Goal: Task Accomplishment & Management: Manage account settings

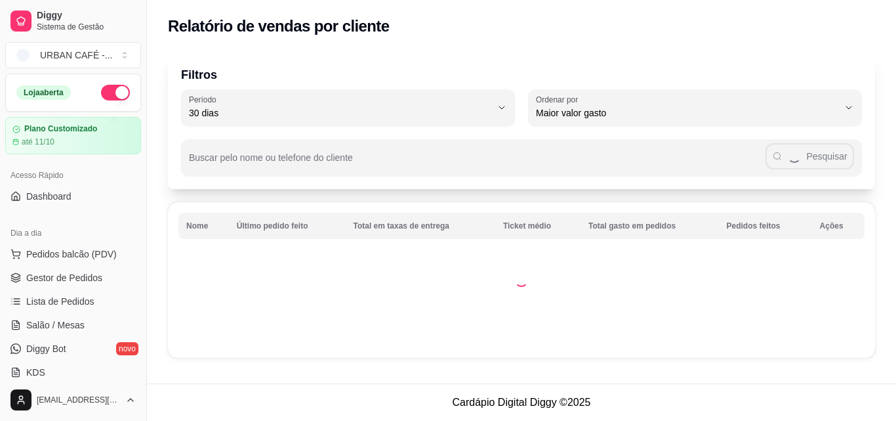
select select "30"
select select "HIGHEST_TOTAL_SPENT_WITH_ORDERS"
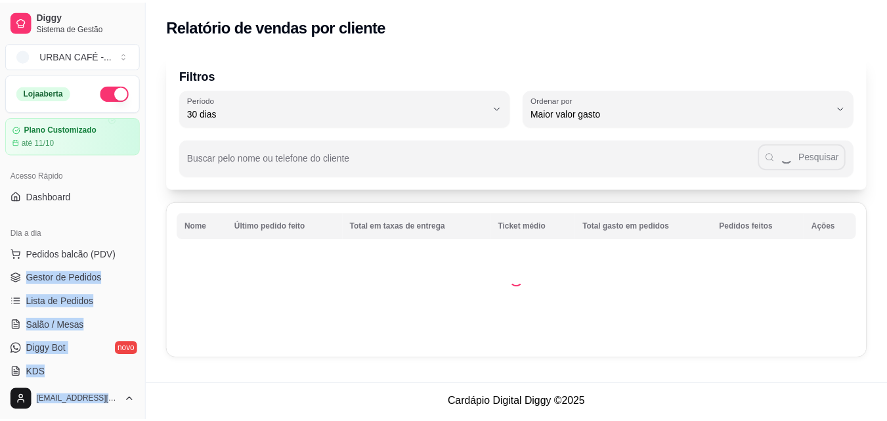
scroll to position [257, 0]
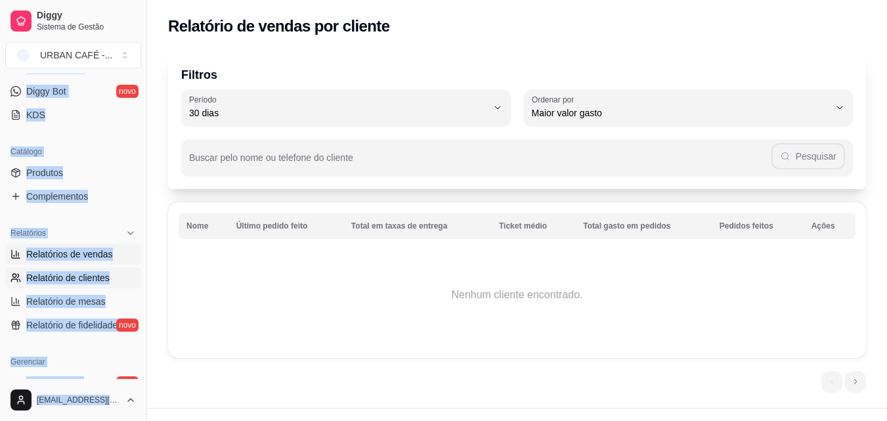
click at [65, 255] on span "Relatórios de vendas" at bounding box center [69, 253] width 87 height 13
select select "ALL"
select select "0"
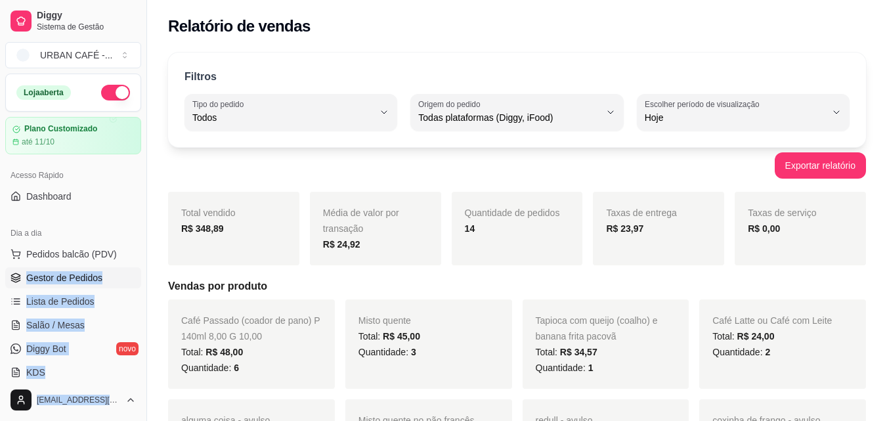
click at [72, 281] on span "Gestor de Pedidos" at bounding box center [64, 277] width 76 height 13
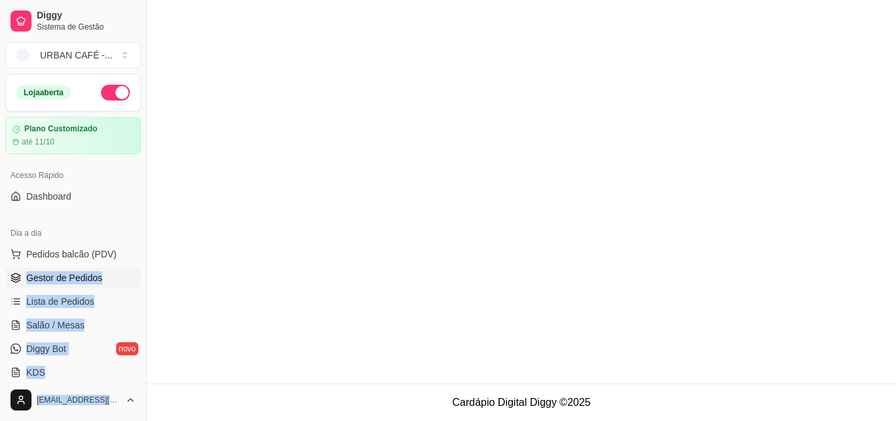
click at [81, 280] on span "Gestor de Pedidos" at bounding box center [64, 277] width 76 height 13
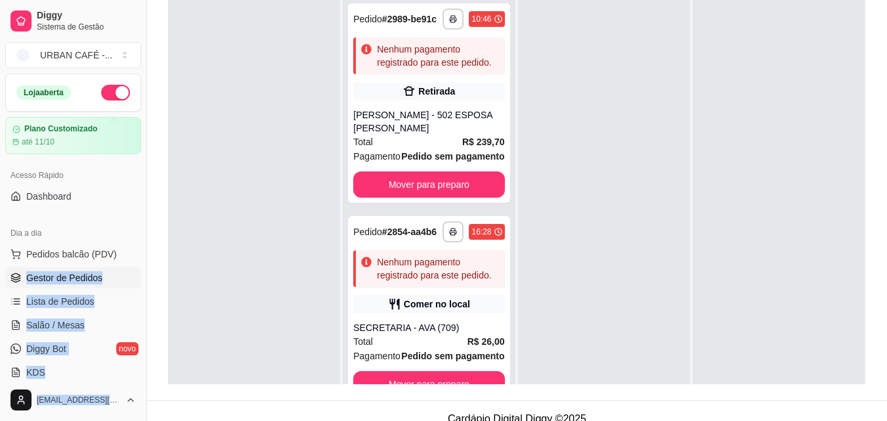
scroll to position [305, 0]
click at [465, 372] on button "Mover para preparo" at bounding box center [429, 384] width 146 height 26
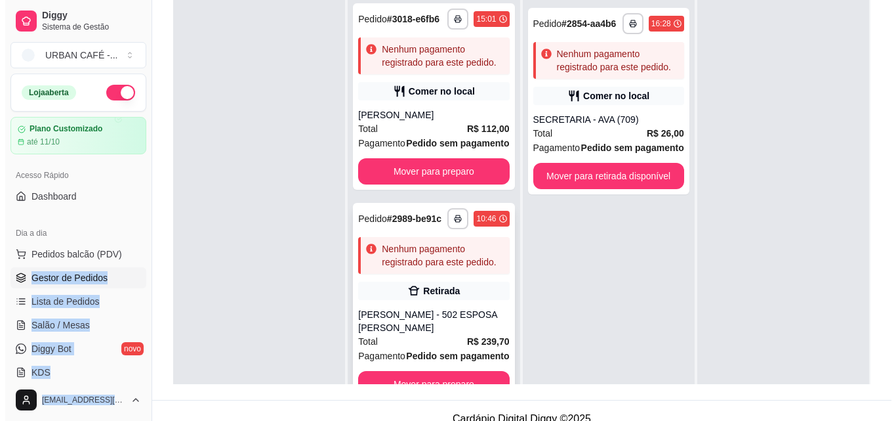
scroll to position [68, 0]
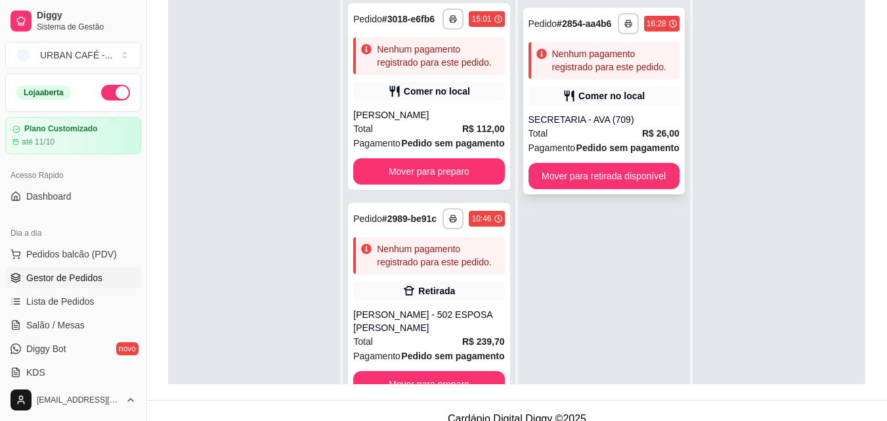
click at [621, 113] on div "SECRETARIA - AVA (709)" at bounding box center [603, 119] width 151 height 13
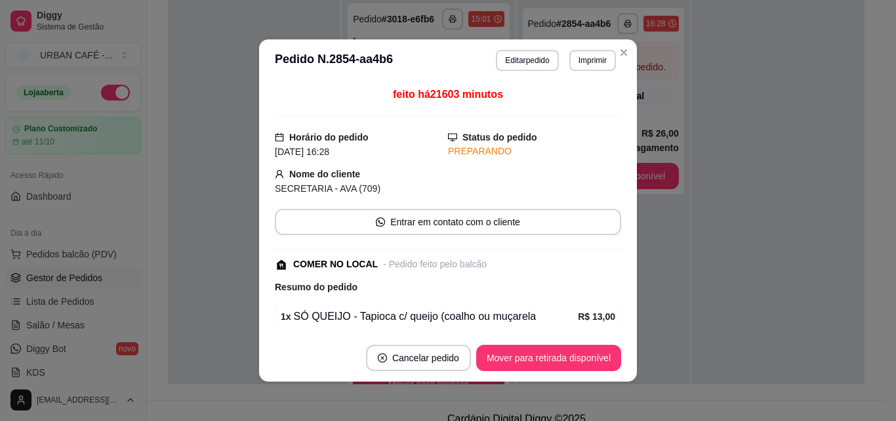
scroll to position [138, 0]
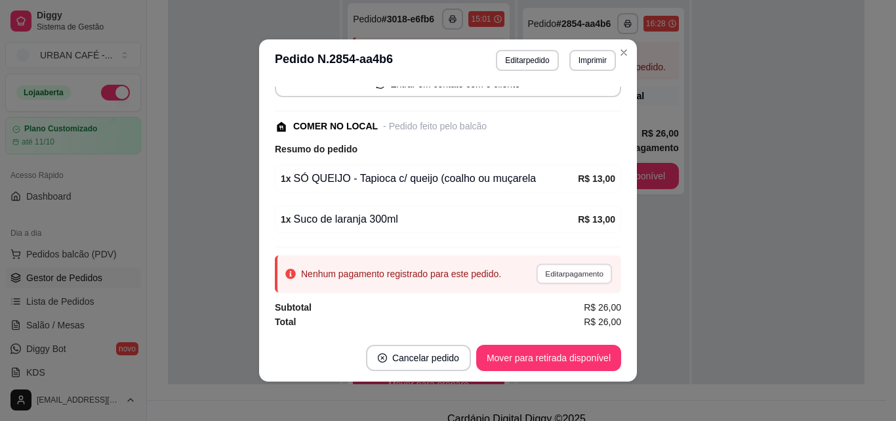
click at [549, 272] on button "Editar pagamento" at bounding box center [574, 273] width 76 height 20
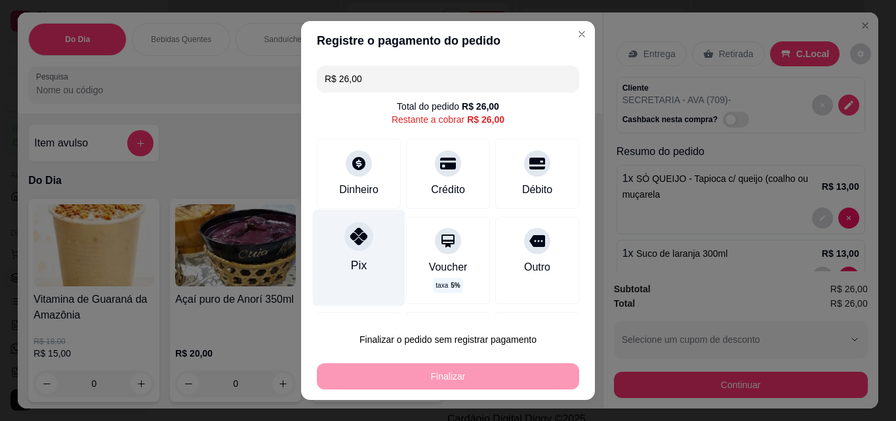
click at [351, 257] on div "Pix" at bounding box center [359, 265] width 16 height 17
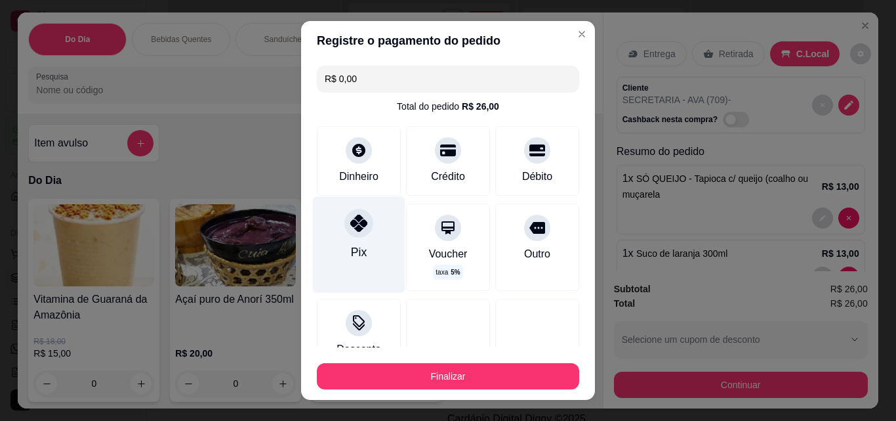
type input "R$ 0,00"
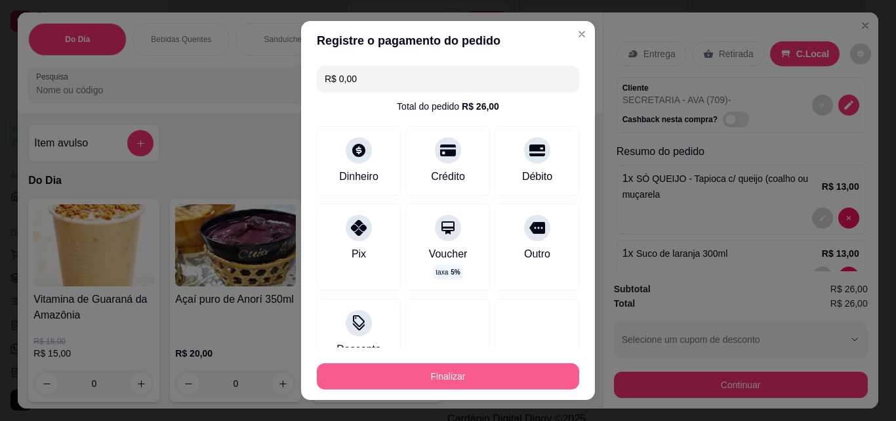
click at [440, 379] on button "Finalizar" at bounding box center [448, 376] width 262 height 26
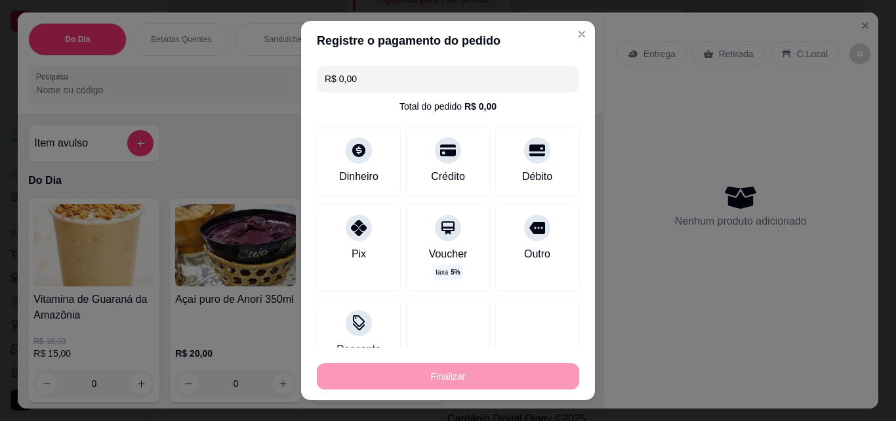
type input "0"
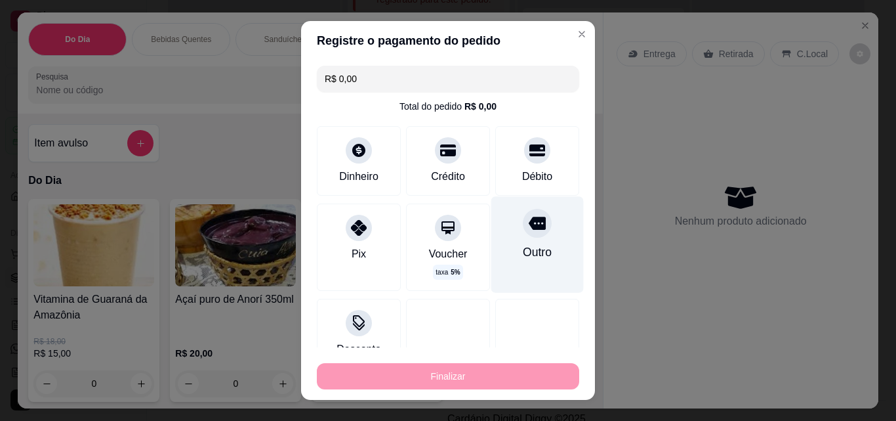
type input "-R$ 26,00"
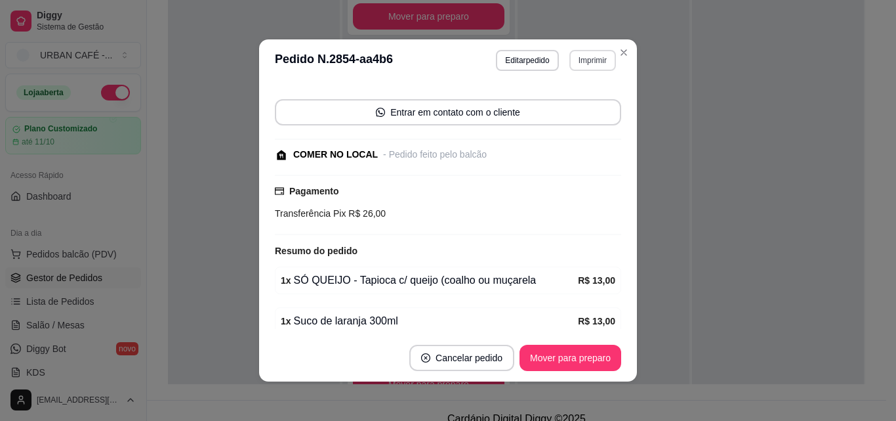
scroll to position [167, 0]
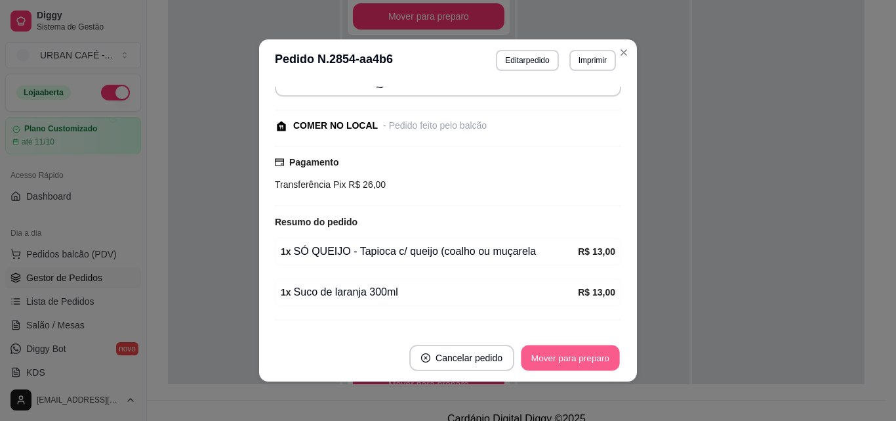
click at [580, 355] on button "Mover para preparo" at bounding box center [570, 358] width 98 height 26
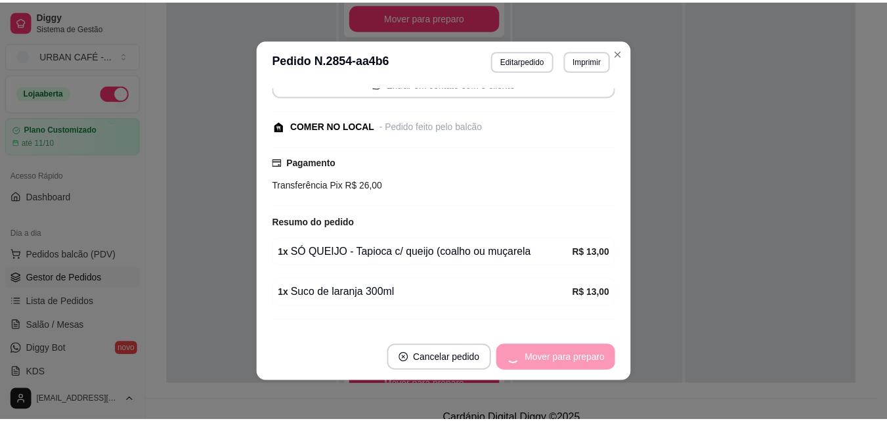
scroll to position [68, 0]
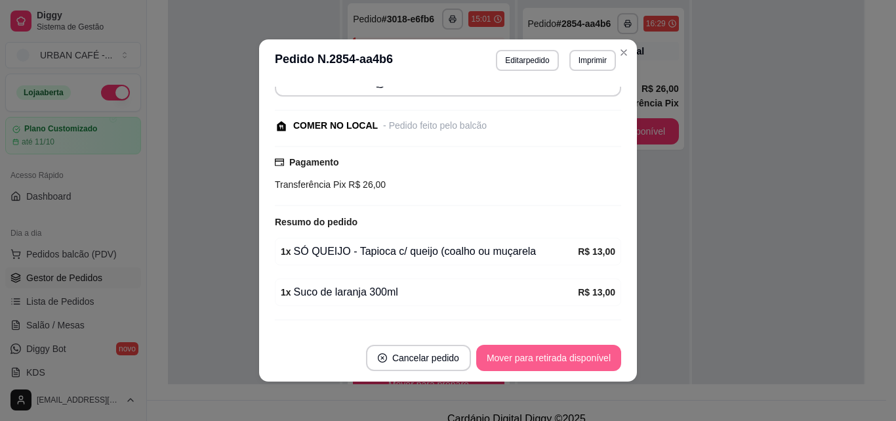
click at [588, 360] on button "Mover para retirada disponível" at bounding box center [548, 358] width 145 height 26
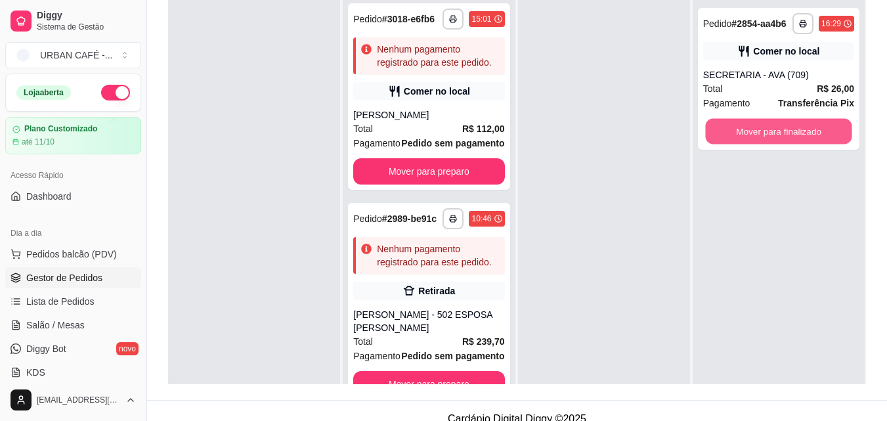
click at [763, 129] on button "Mover para finalizado" at bounding box center [778, 132] width 146 height 26
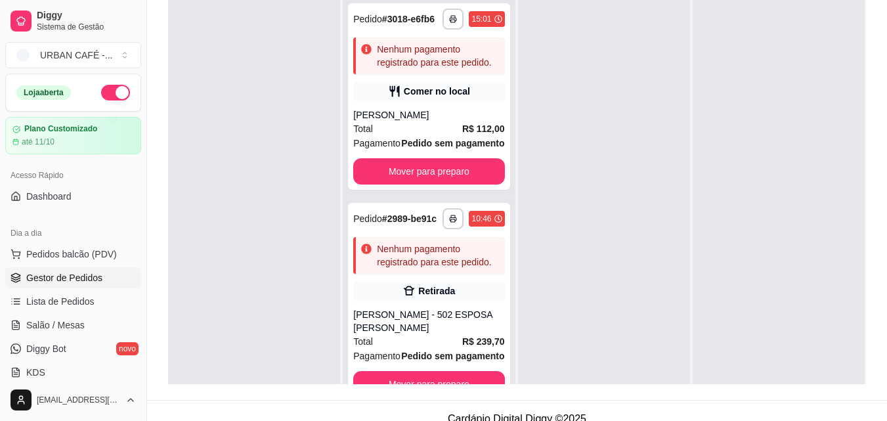
click at [96, 276] on span "Gestor de Pedidos" at bounding box center [64, 277] width 76 height 13
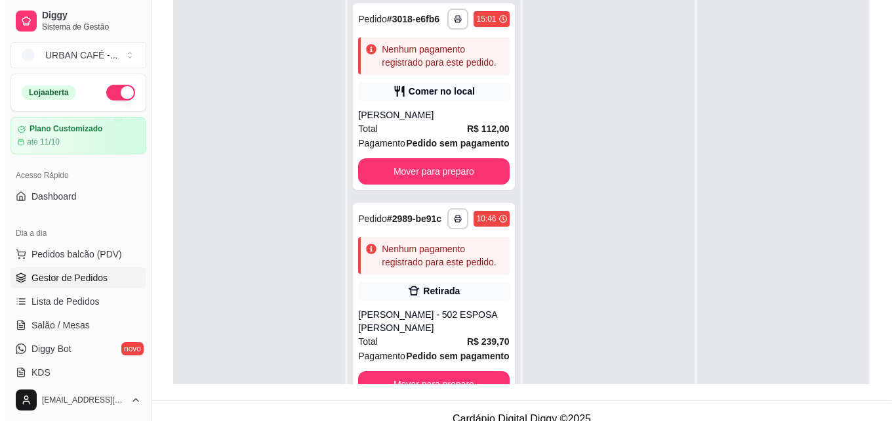
scroll to position [0, 0]
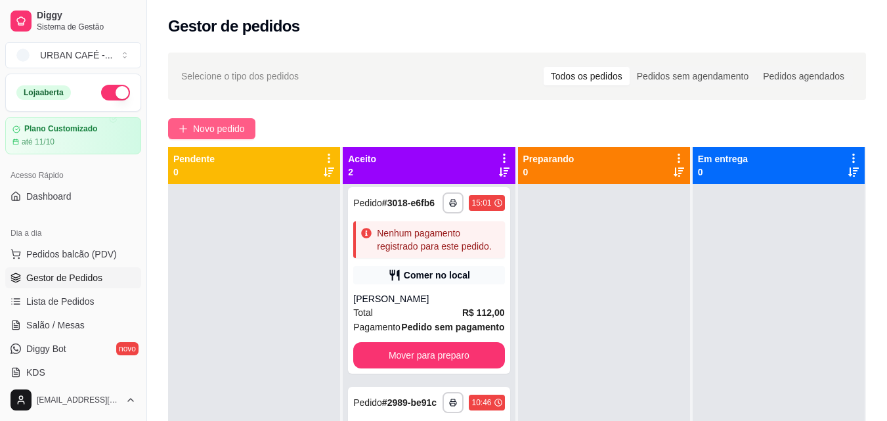
click at [196, 118] on button "Novo pedido" at bounding box center [211, 128] width 87 height 21
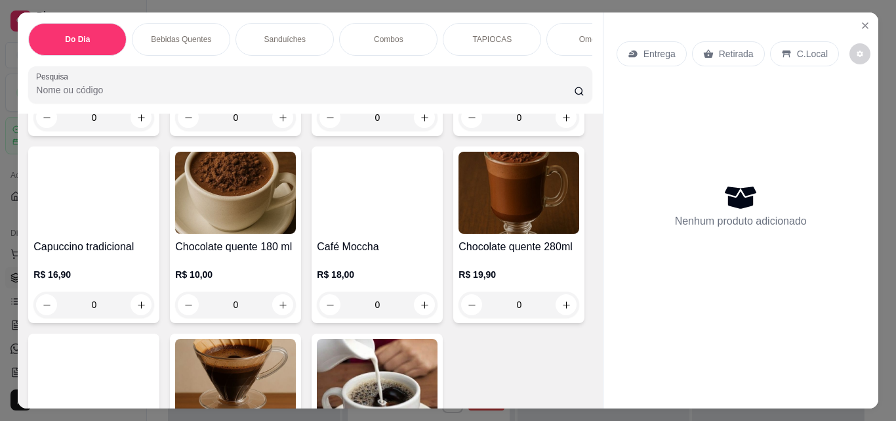
scroll to position [409, 0]
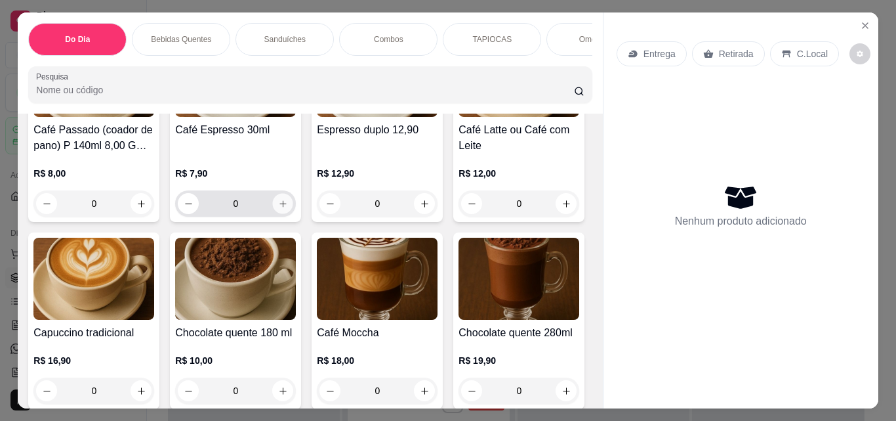
click at [280, 207] on icon "increase-product-quantity" at bounding box center [283, 203] width 7 height 7
type input "1"
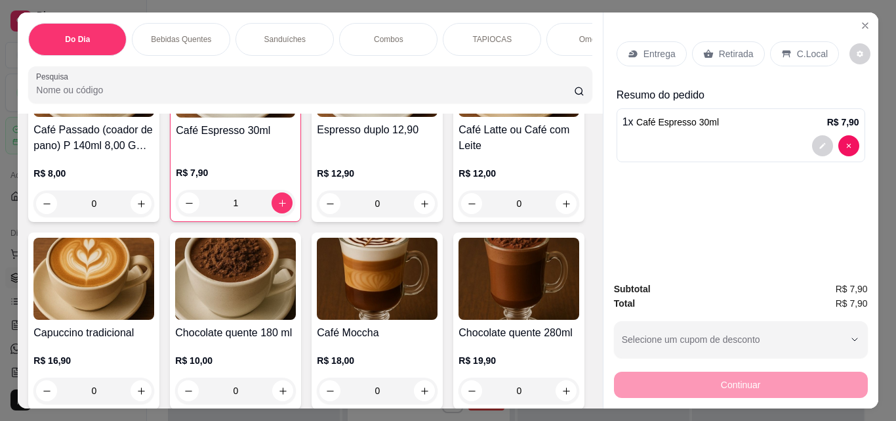
scroll to position [0, 0]
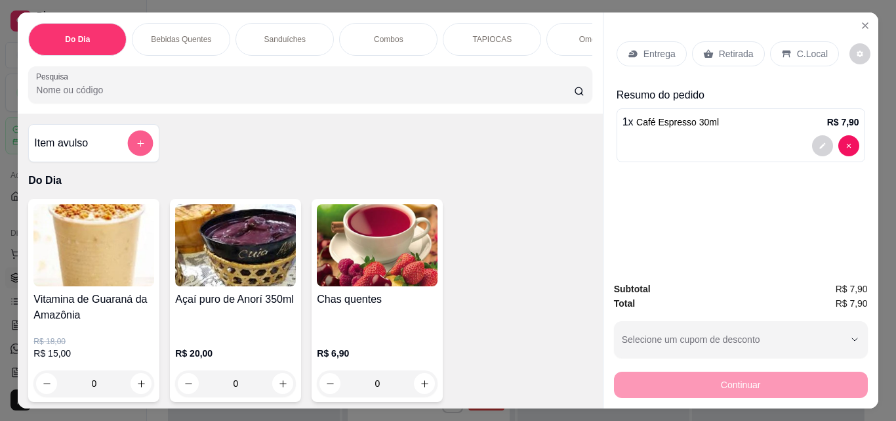
click at [129, 147] on button "add-separate-item" at bounding box center [141, 144] width 26 height 26
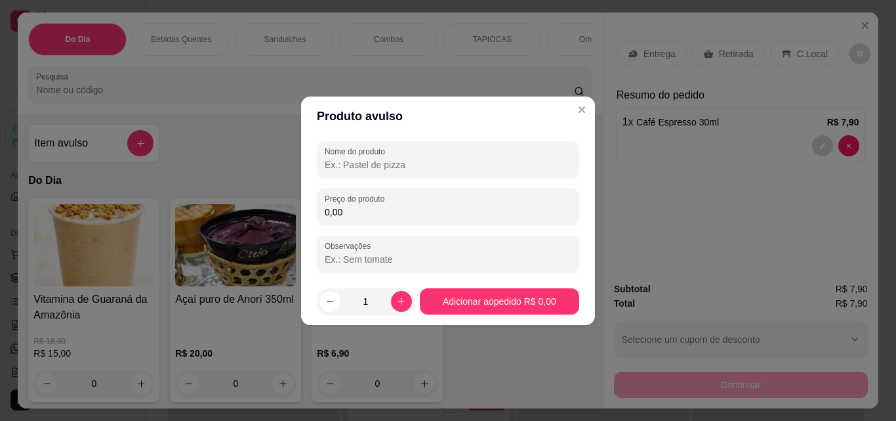
click at [421, 161] on input "Nome do produto" at bounding box center [448, 164] width 247 height 13
type input "agua com gas"
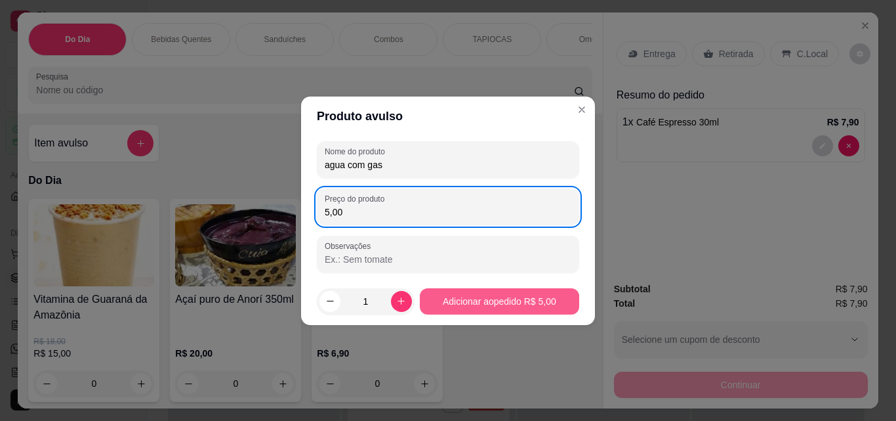
type input "5,00"
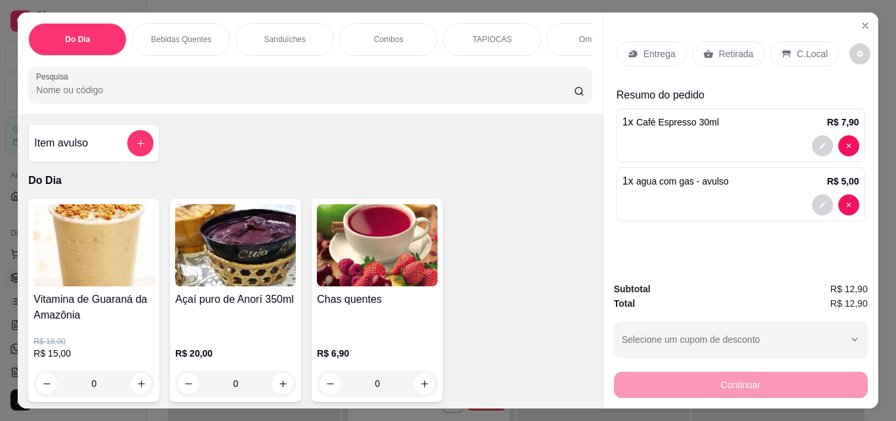
click at [797, 49] on p "C.Local" at bounding box center [812, 53] width 31 height 13
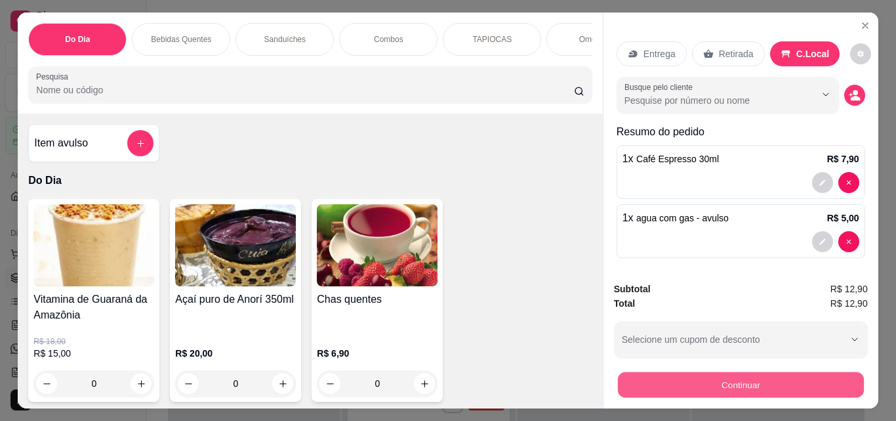
click at [731, 381] on button "Continuar" at bounding box center [741, 384] width 246 height 26
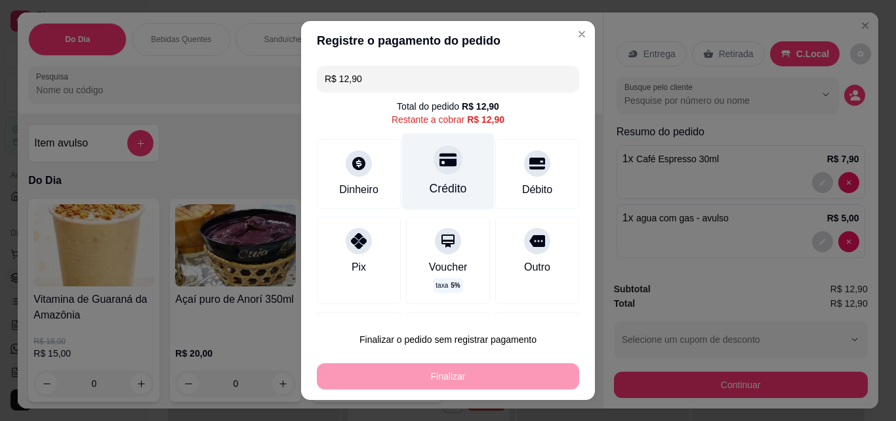
click at [434, 170] on div at bounding box center [448, 159] width 29 height 29
type input "R$ 0,00"
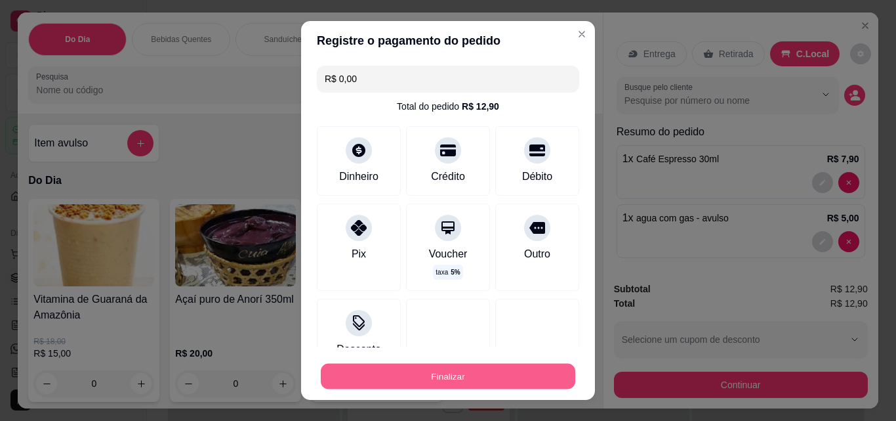
click at [452, 373] on button "Finalizar" at bounding box center [448, 377] width 255 height 26
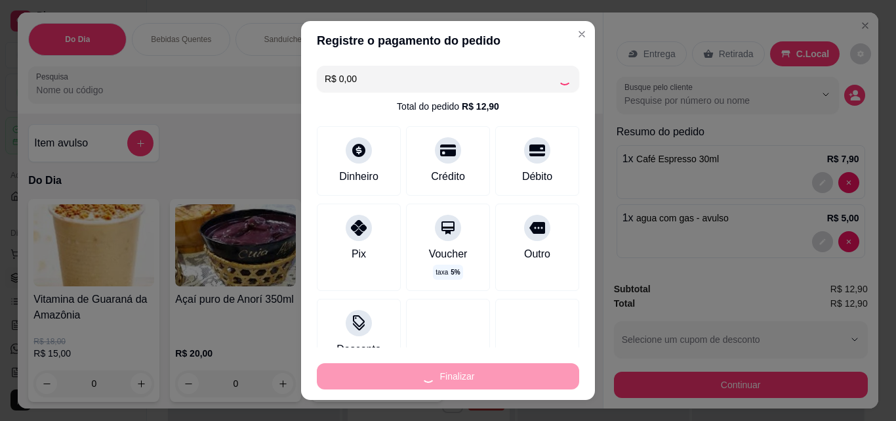
type input "0"
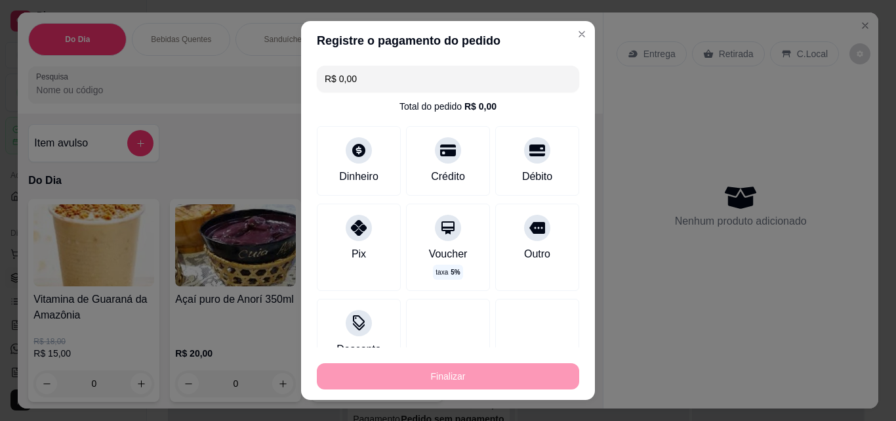
type input "-R$ 12,90"
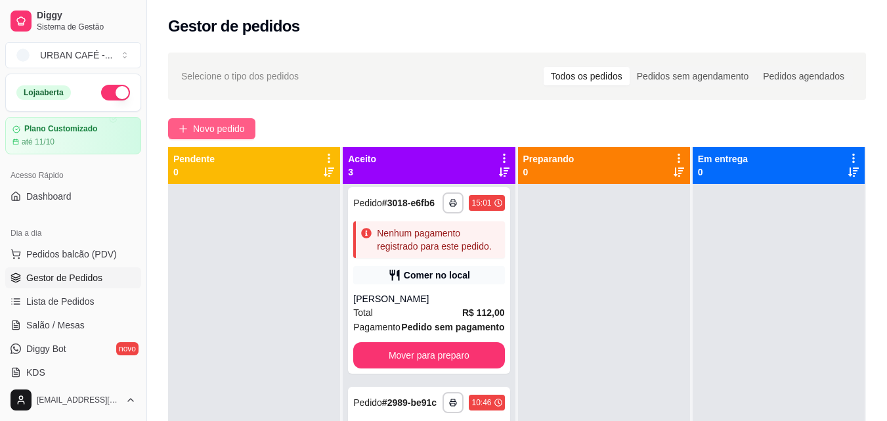
click at [231, 118] on button "Novo pedido" at bounding box center [211, 128] width 87 height 21
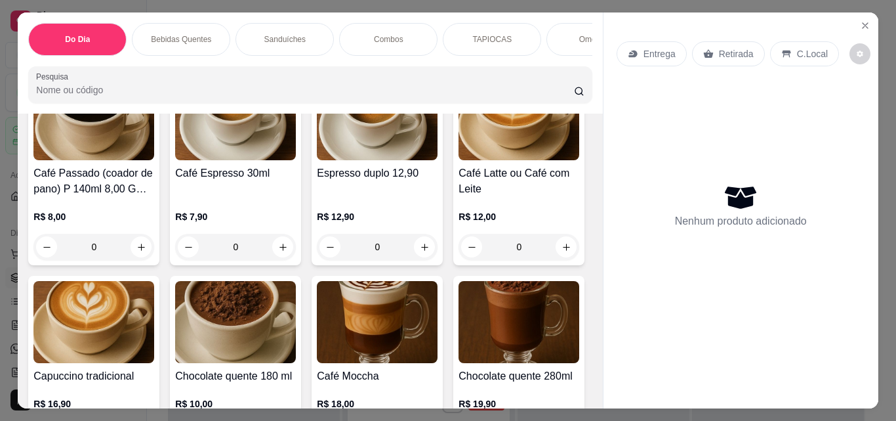
scroll to position [387, 0]
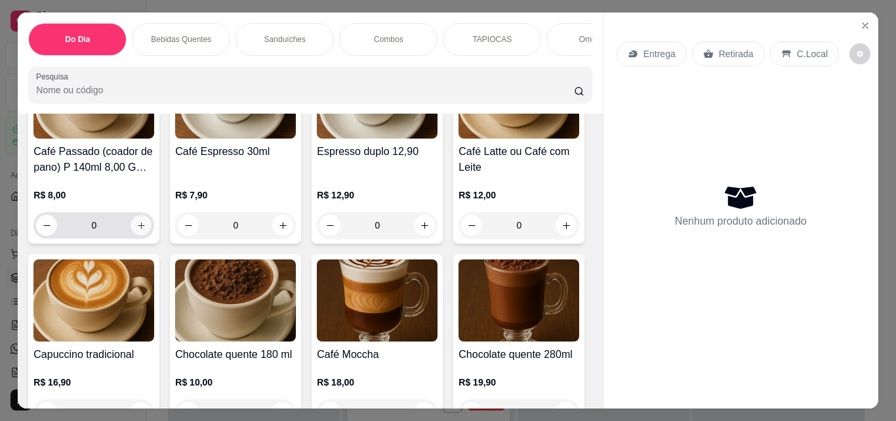
click at [142, 228] on button "increase-product-quantity" at bounding box center [141, 225] width 20 height 20
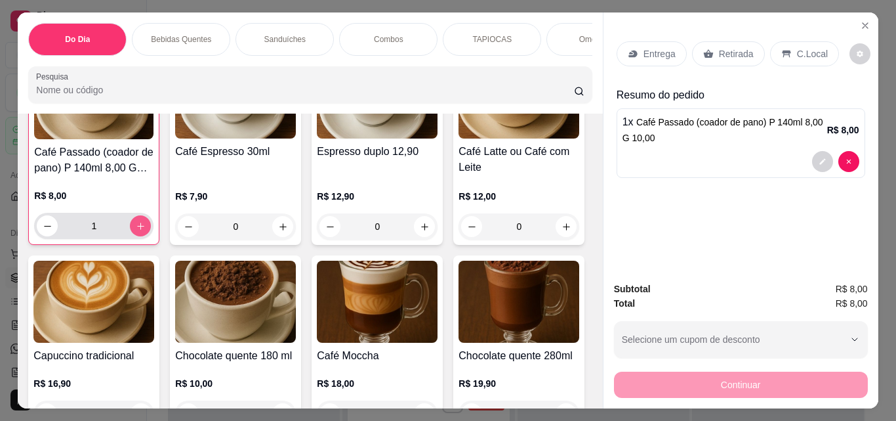
scroll to position [388, 0]
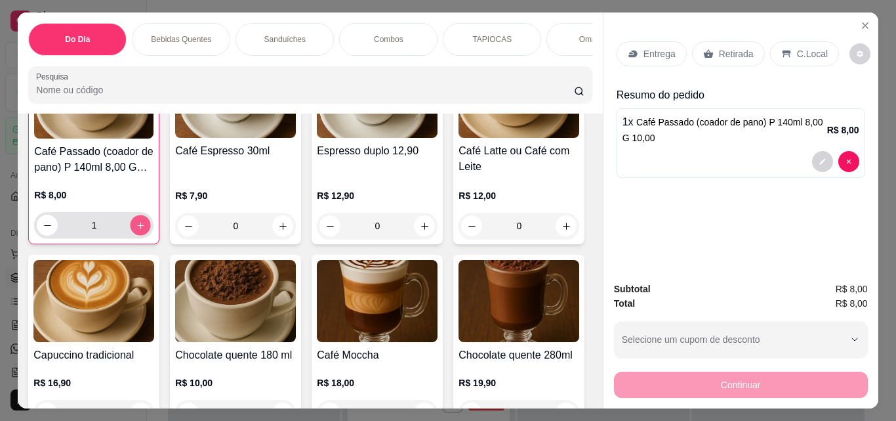
click at [136, 229] on icon "increase-product-quantity" at bounding box center [141, 225] width 10 height 10
type input "2"
click at [736, 55] on p "Retirada" at bounding box center [736, 53] width 35 height 13
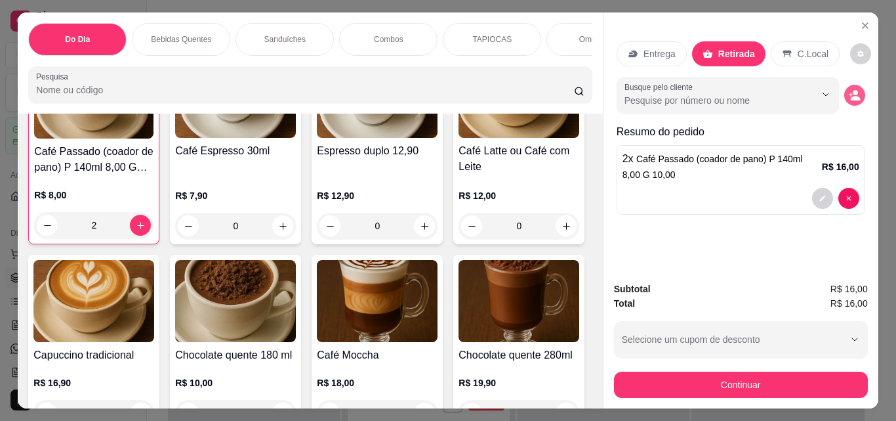
click at [853, 90] on circle "decrease-product-quantity" at bounding box center [855, 92] width 5 height 5
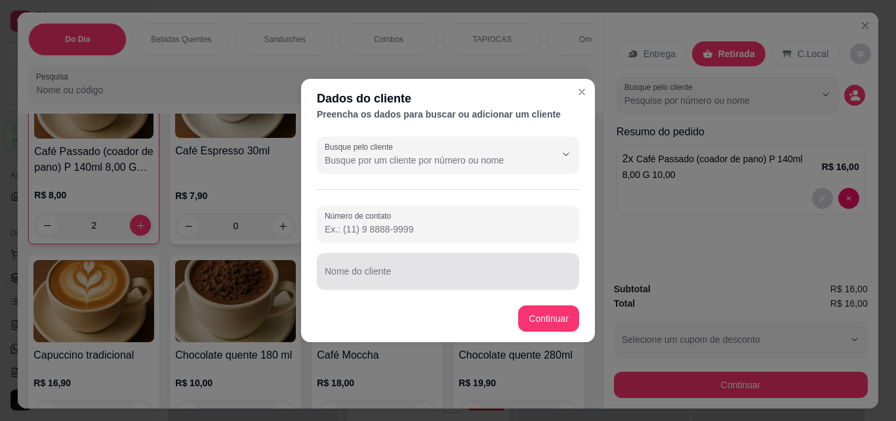
click at [434, 263] on div at bounding box center [448, 271] width 247 height 26
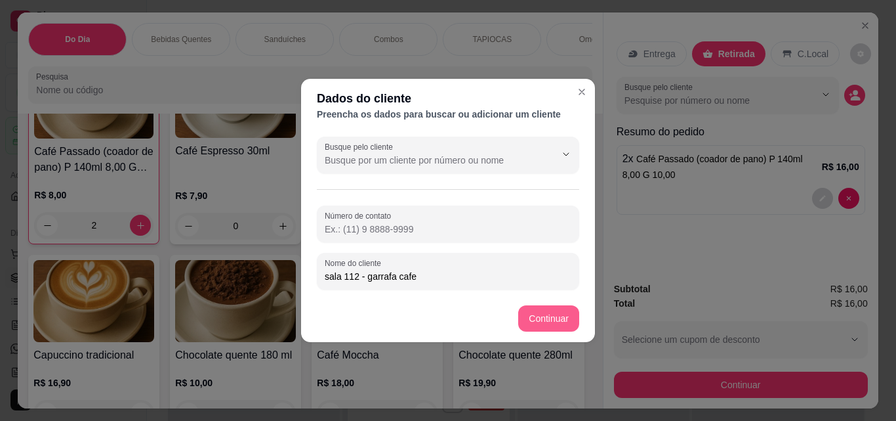
type input "sala 112 - garrafa cafe"
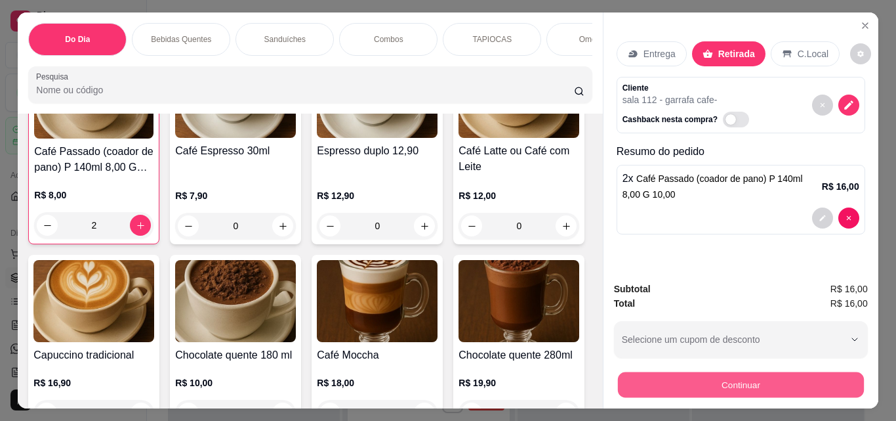
click at [694, 375] on button "Continuar" at bounding box center [741, 384] width 246 height 26
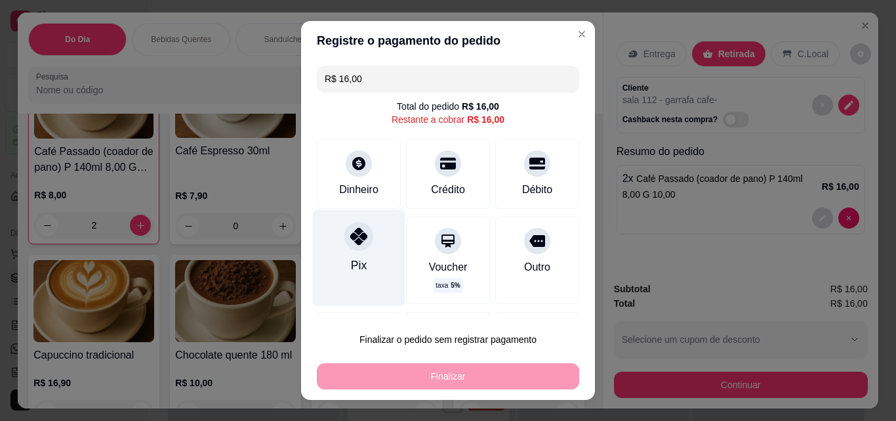
click at [345, 240] on div at bounding box center [359, 236] width 29 height 29
type input "R$ 0,00"
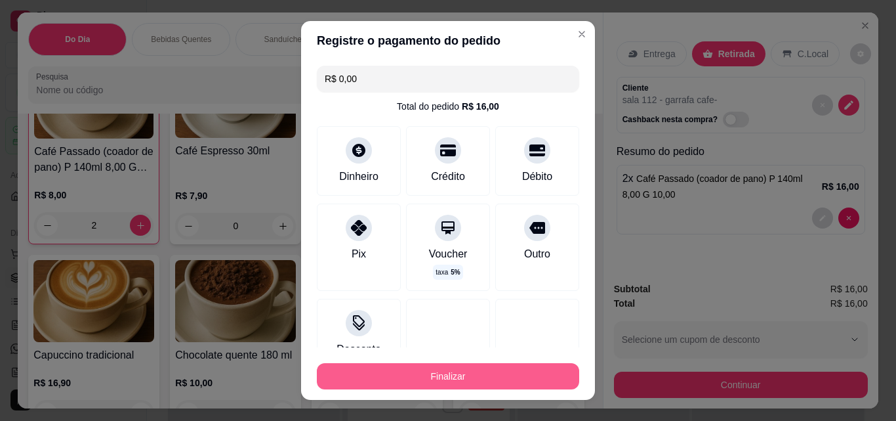
click at [432, 371] on button "Finalizar" at bounding box center [448, 376] width 262 height 26
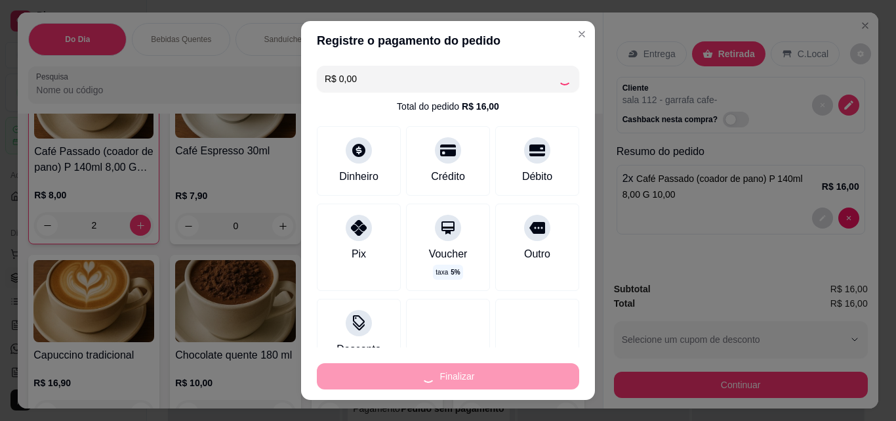
type input "0"
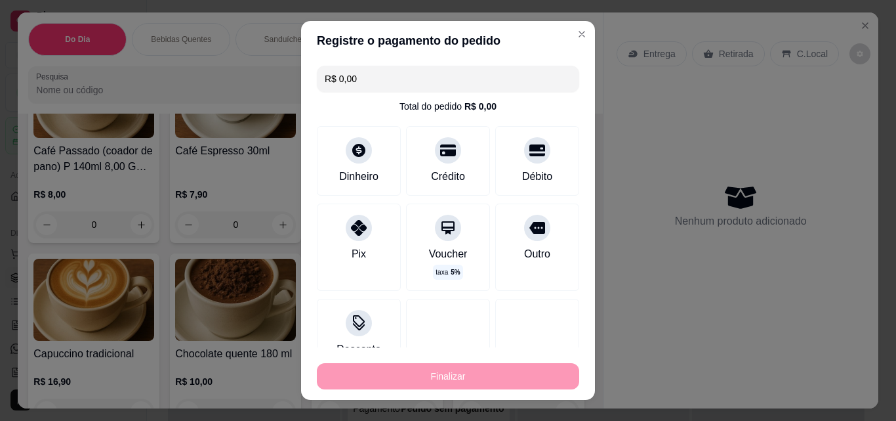
type input "-R$ 16,00"
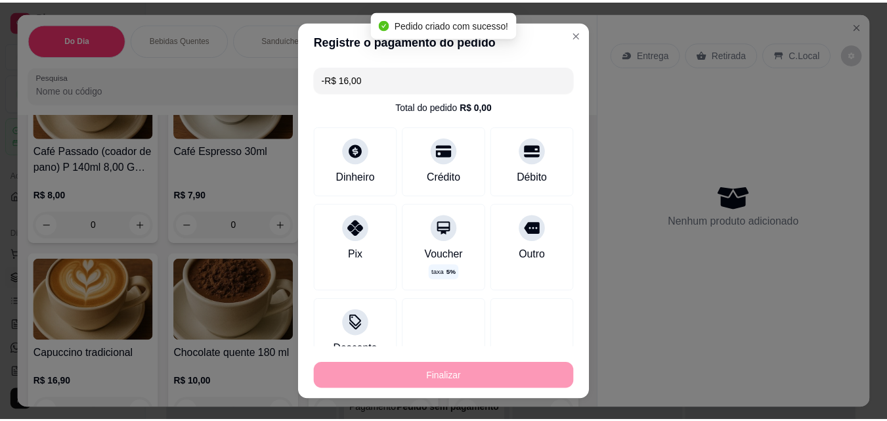
scroll to position [387, 0]
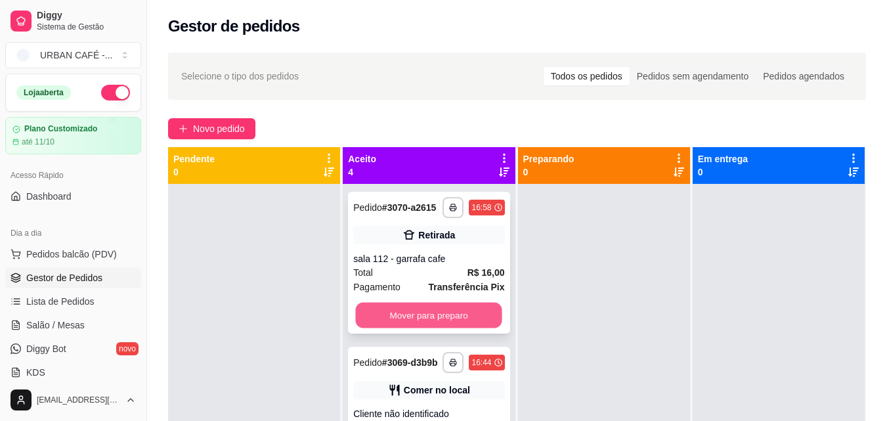
click at [441, 317] on button "Mover para preparo" at bounding box center [429, 316] width 146 height 26
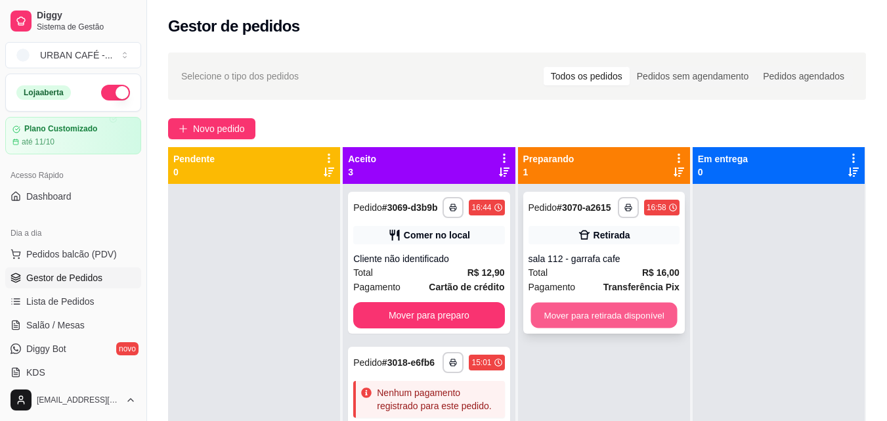
click at [580, 320] on button "Mover para retirada disponível" at bounding box center [603, 316] width 146 height 26
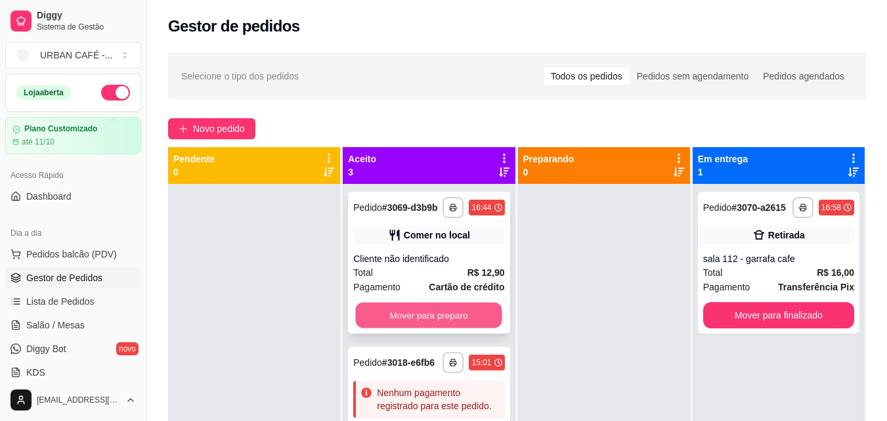
click at [464, 322] on button "Mover para preparo" at bounding box center [429, 316] width 146 height 26
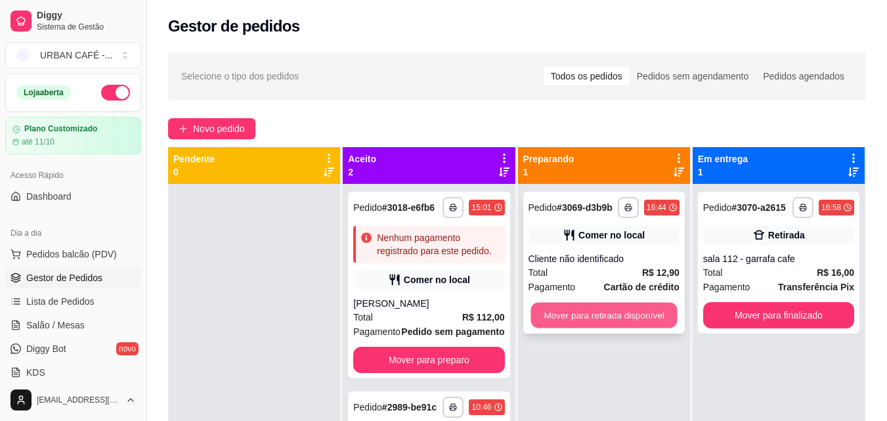
click at [583, 314] on button "Mover para retirada disponível" at bounding box center [603, 316] width 146 height 26
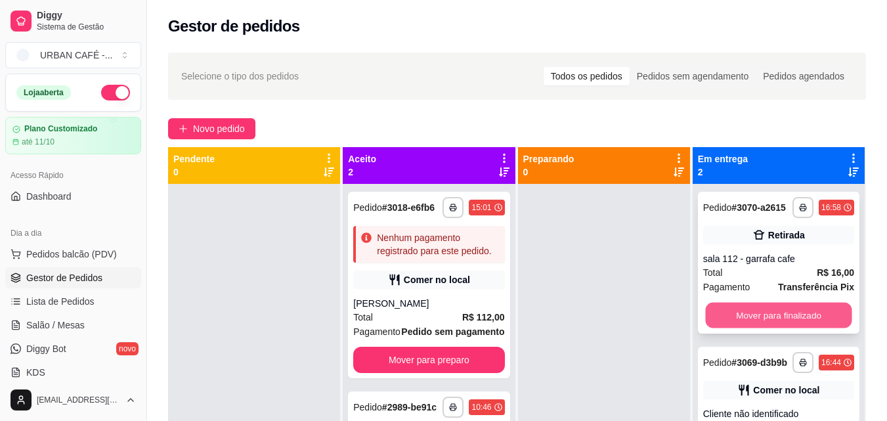
click at [760, 315] on button "Mover para finalizado" at bounding box center [778, 316] width 146 height 26
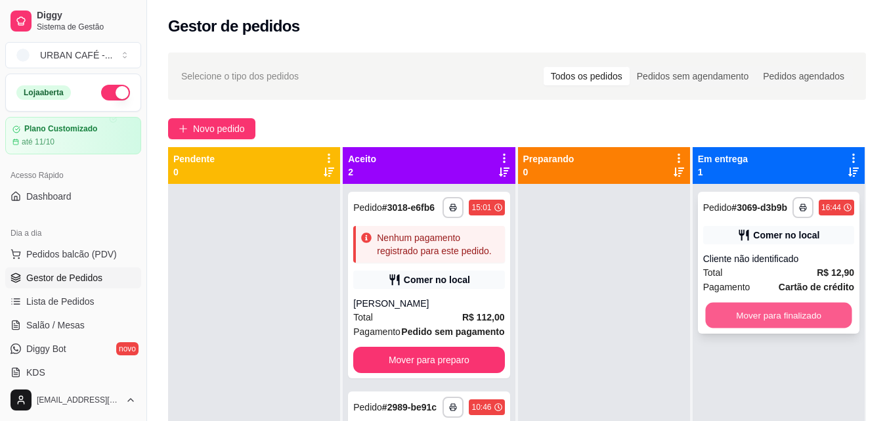
click at [777, 314] on button "Mover para finalizado" at bounding box center [778, 316] width 146 height 26
